Goal: Information Seeking & Learning: Learn about a topic

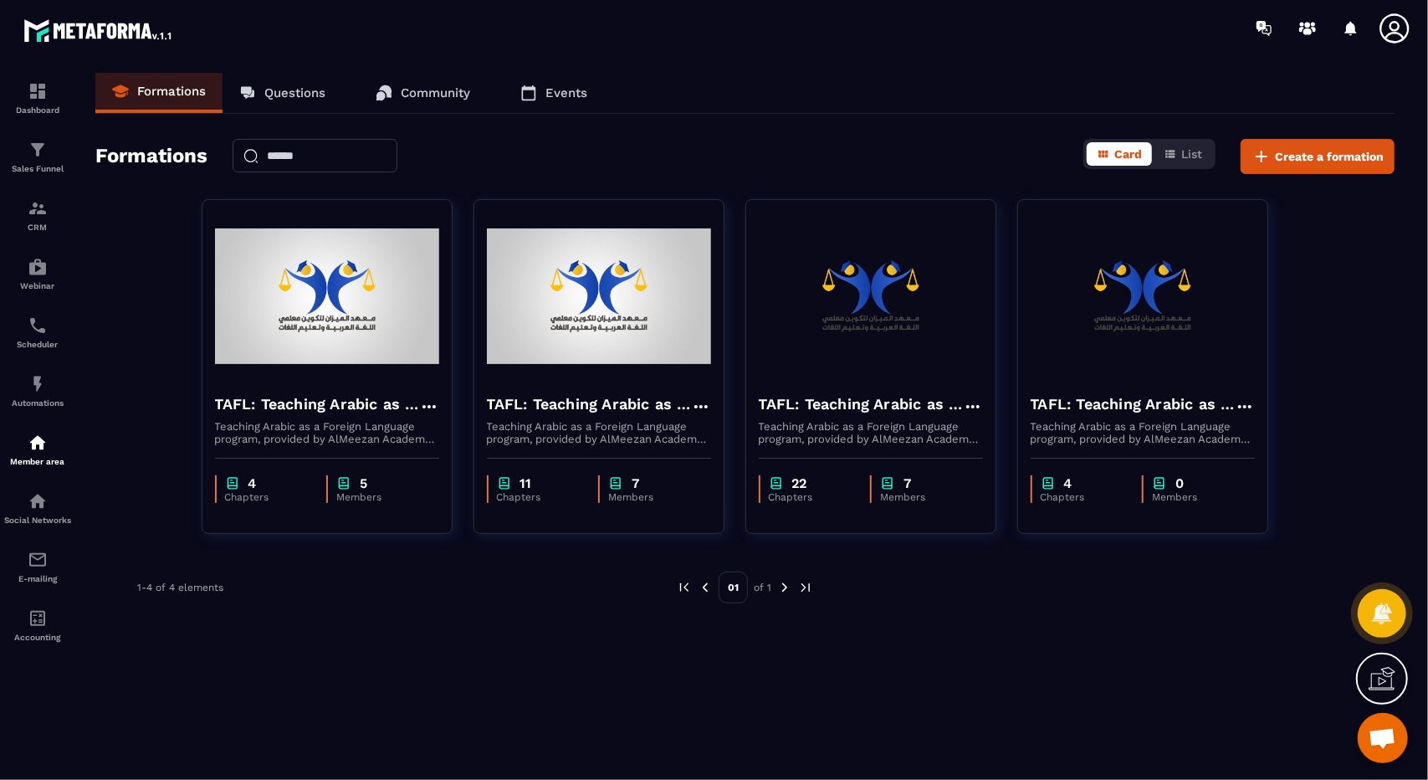
click at [596, 323] on img at bounding box center [599, 296] width 224 height 167
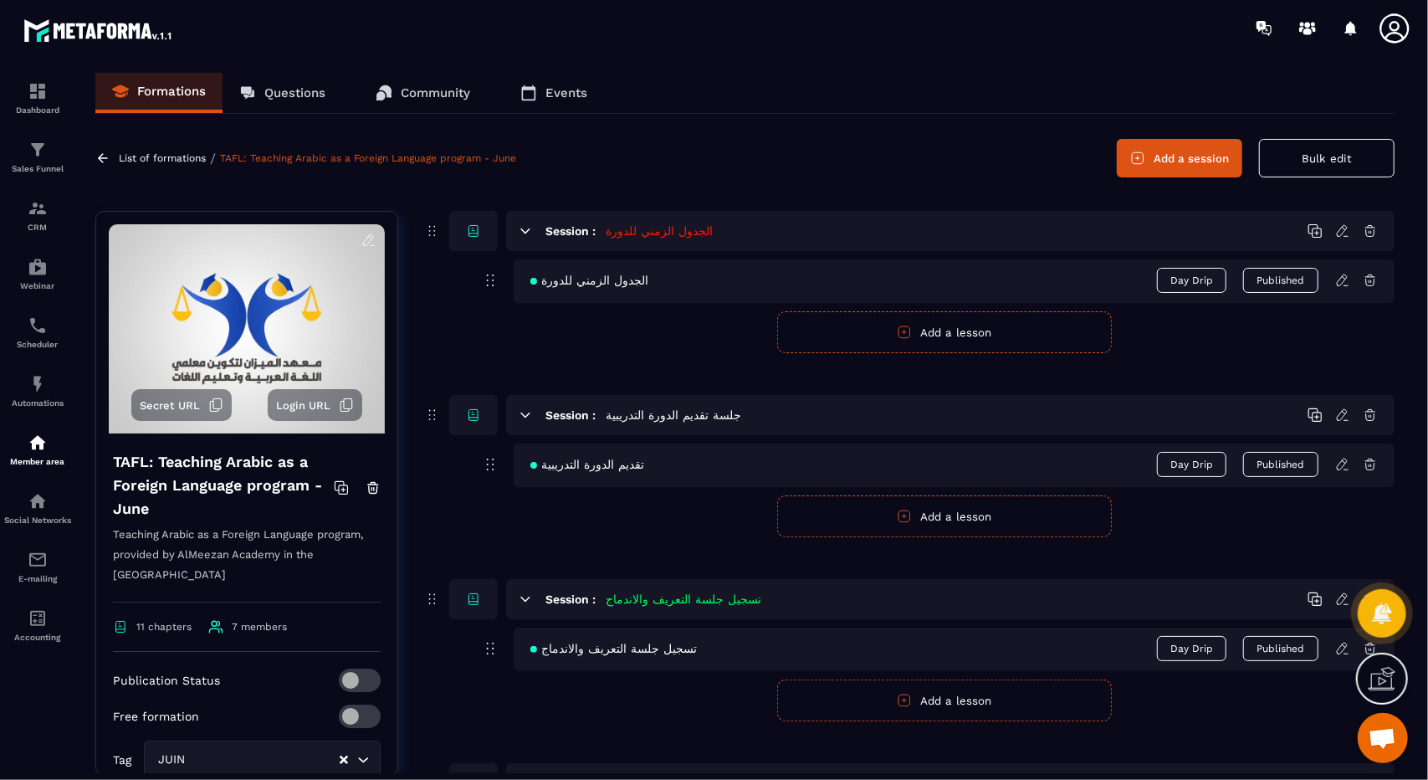
click at [100, 154] on icon at bounding box center [102, 158] width 15 height 15
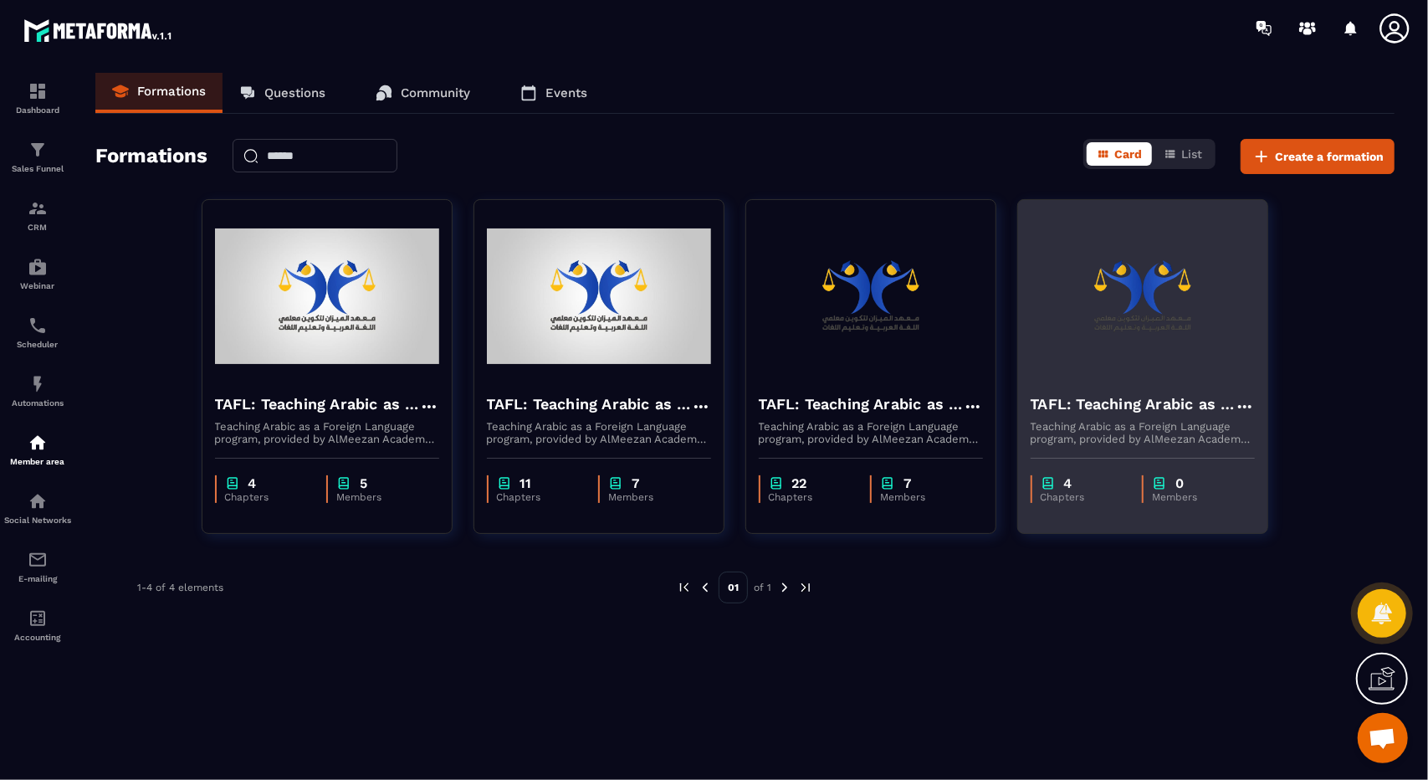
click at [1120, 380] on div "TAFL: Teaching Arabic as a Foreign Language program - august Teaching Arabic as…" at bounding box center [1142, 412] width 249 height 65
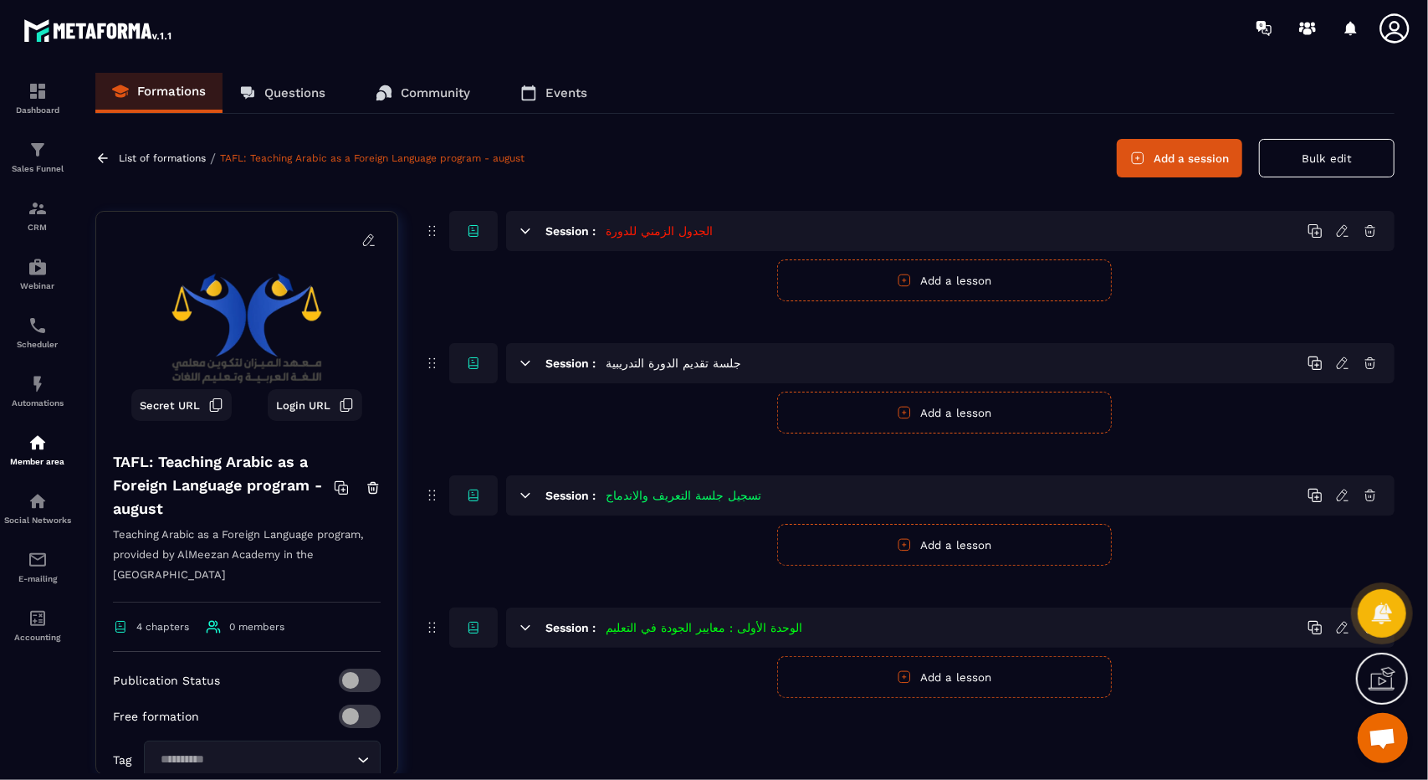
click at [94, 164] on div "Formations Questions Community Events List of formations / TAFL: Teaching Arabi…" at bounding box center [745, 423] width 1333 height 700
click at [101, 161] on icon at bounding box center [102, 158] width 15 height 15
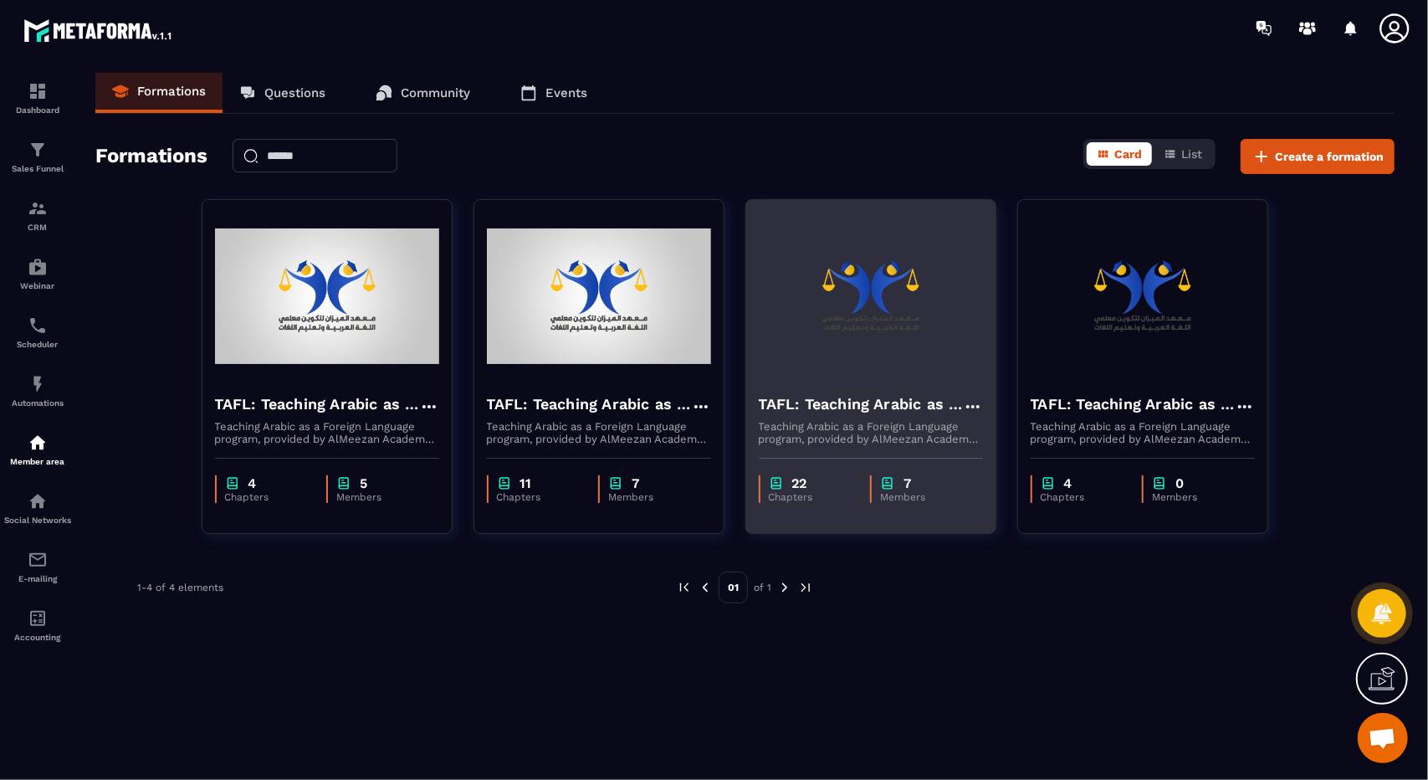
click at [813, 422] on p "Teaching Arabic as a Foreign Language program, provided by AlMeezan Academy in …" at bounding box center [871, 432] width 224 height 25
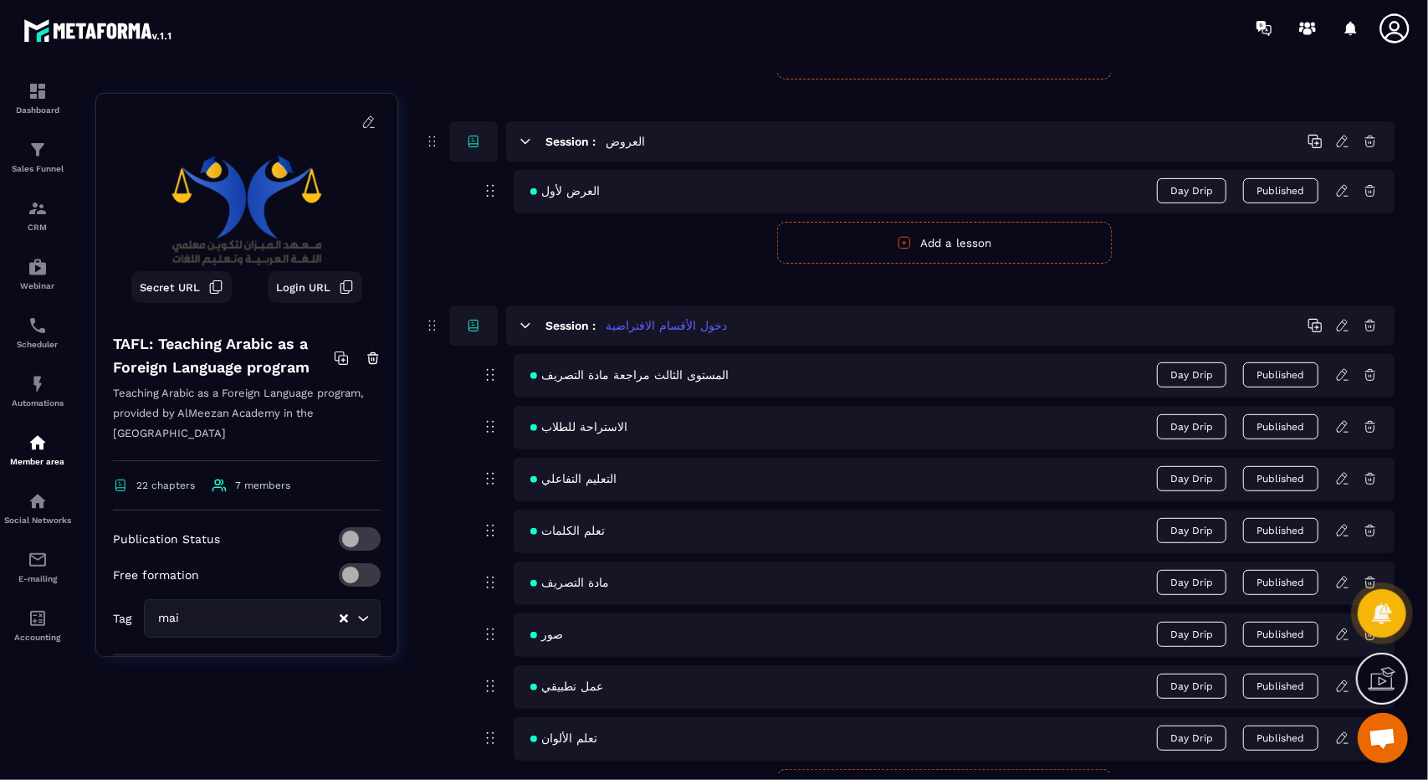
scroll to position [4701, 0]
